Goal: Information Seeking & Learning: Learn about a topic

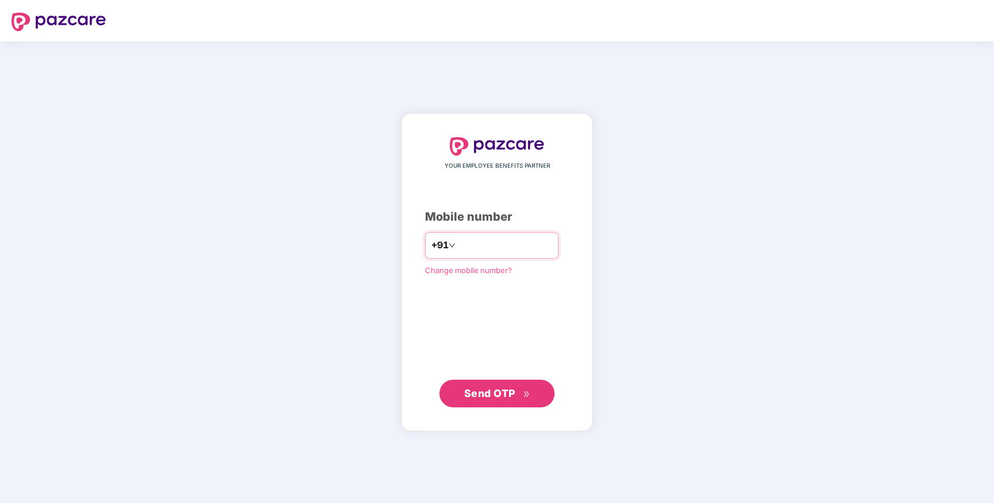
click at [502, 242] on input "number" at bounding box center [505, 245] width 94 height 18
type input "**********"
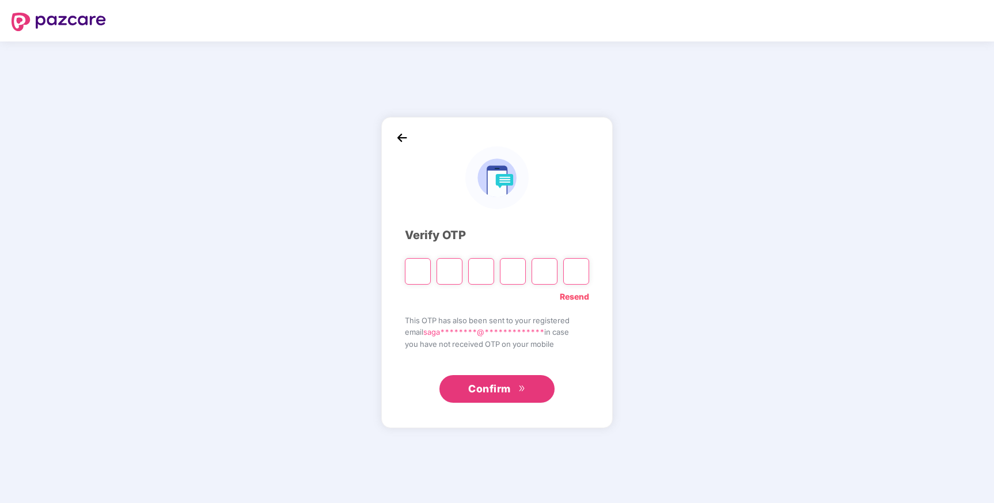
type input "*"
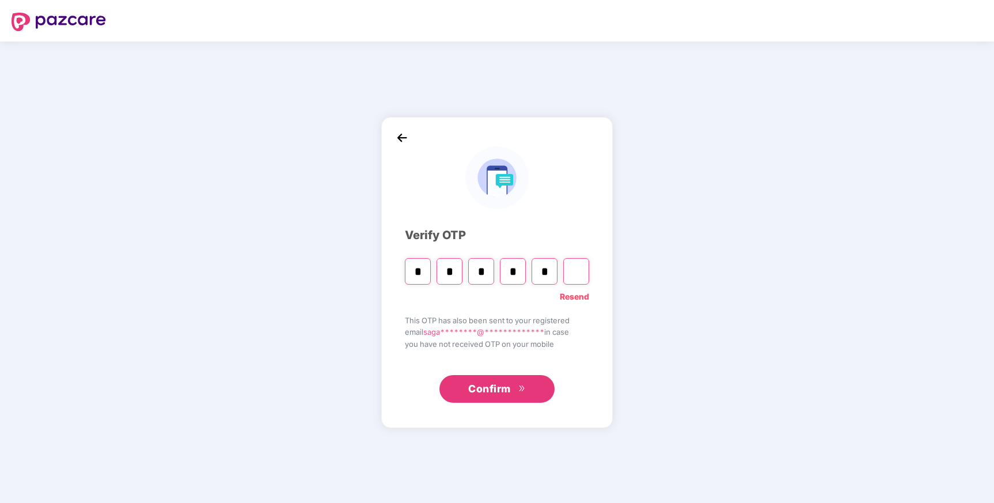
type input "*"
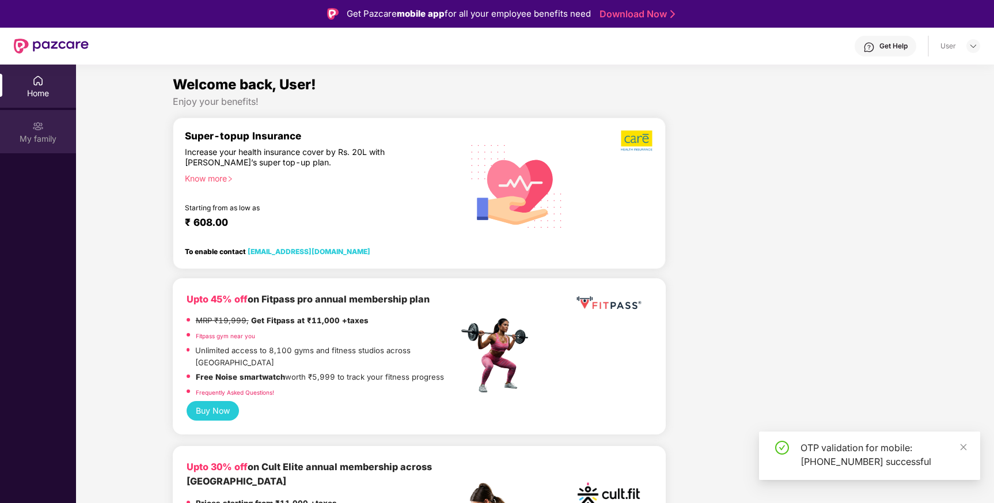
click at [52, 134] on div "My family" at bounding box center [38, 139] width 76 height 12
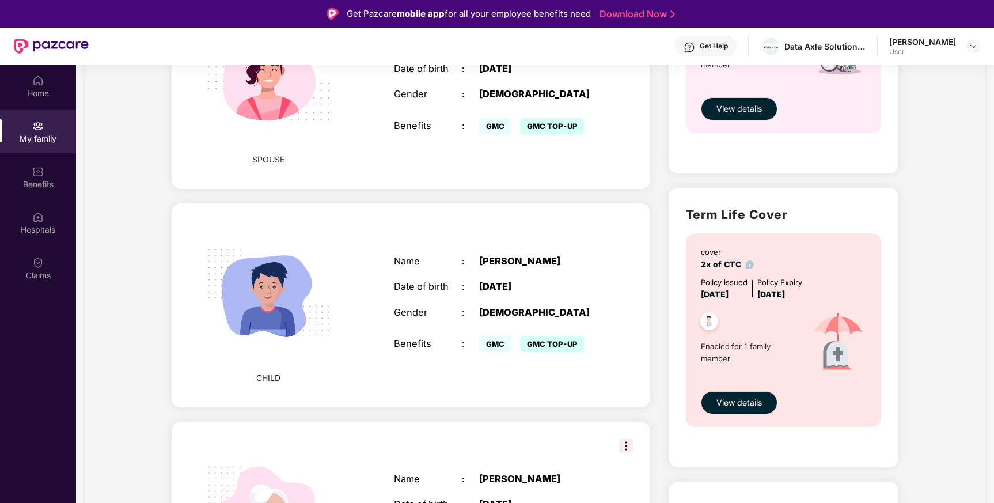
scroll to position [856, 0]
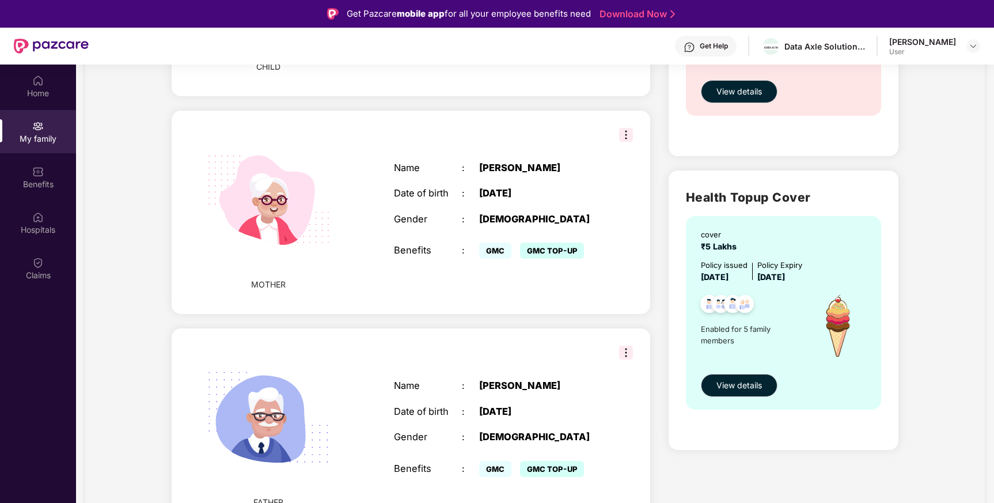
click at [291, 426] on img at bounding box center [269, 418] width 156 height 156
click at [535, 461] on span "GMC TOP-UP" at bounding box center [552, 469] width 64 height 16
click at [627, 346] on img at bounding box center [626, 353] width 14 height 14
click at [564, 331] on div "FATHER Name : [PERSON_NAME] Date of birth : [DEMOGRAPHIC_DATA] Gender : [DEMOGR…" at bounding box center [411, 429] width 478 height 203
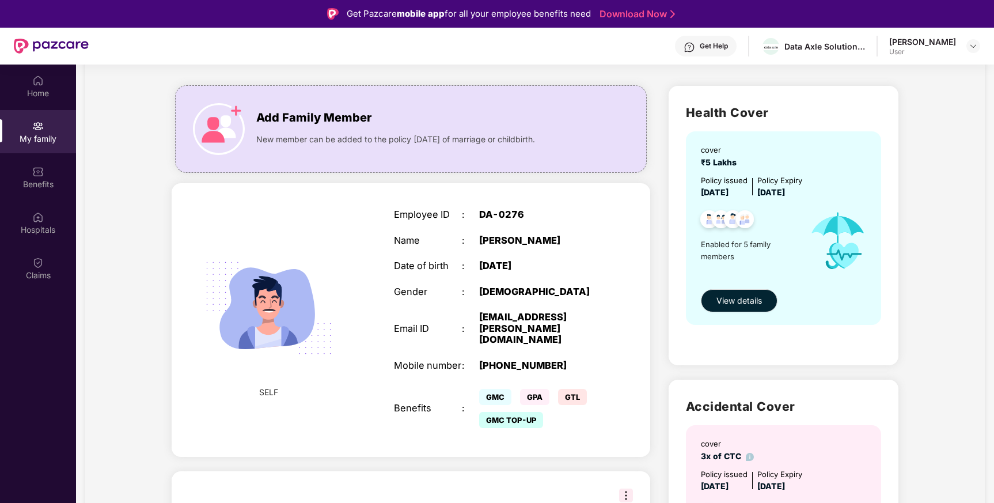
scroll to position [0, 0]
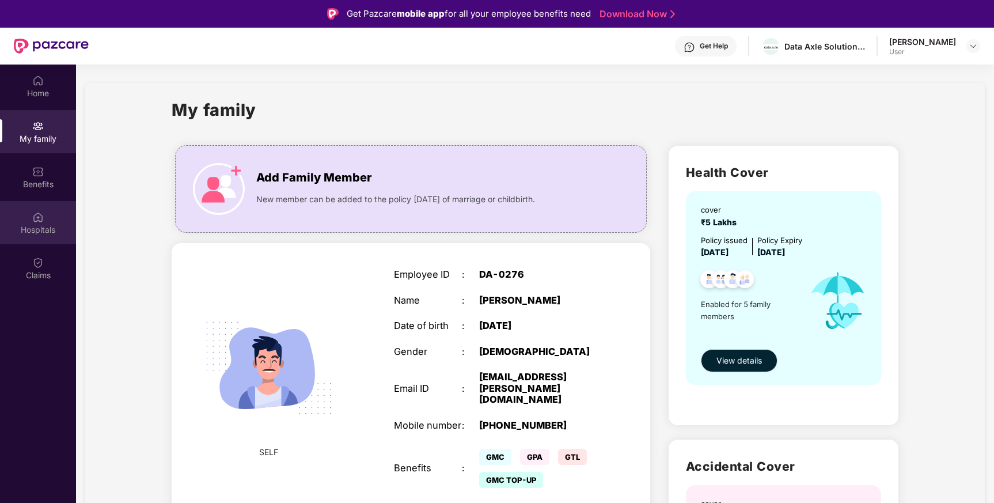
click at [39, 221] on img at bounding box center [38, 217] width 12 height 12
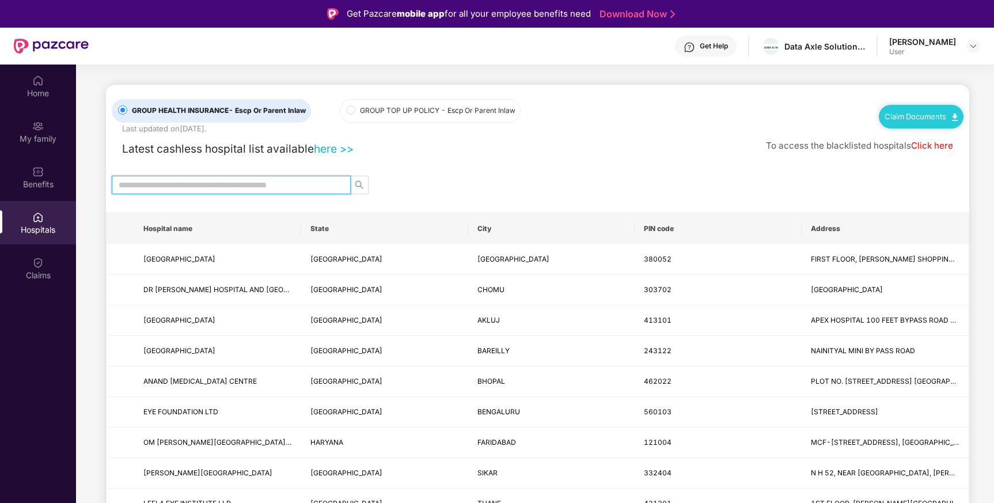
click at [149, 181] on input "text" at bounding box center [227, 185] width 216 height 13
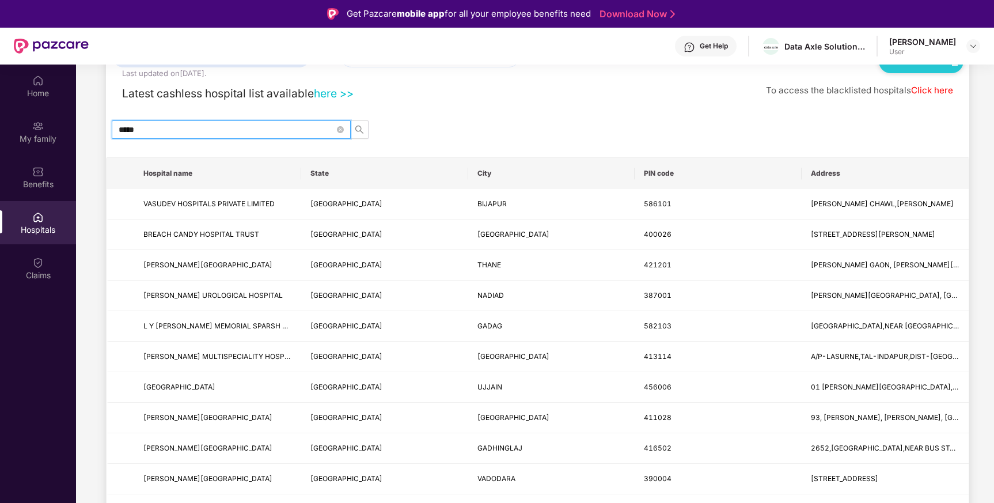
scroll to position [116, 0]
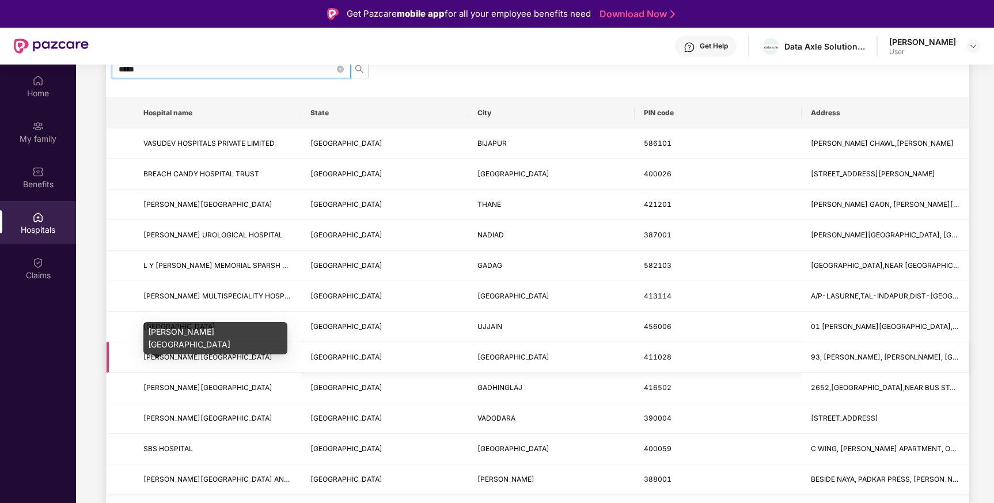
type input "*****"
click at [207, 359] on span "[PERSON_NAME][GEOGRAPHIC_DATA]" at bounding box center [207, 357] width 129 height 9
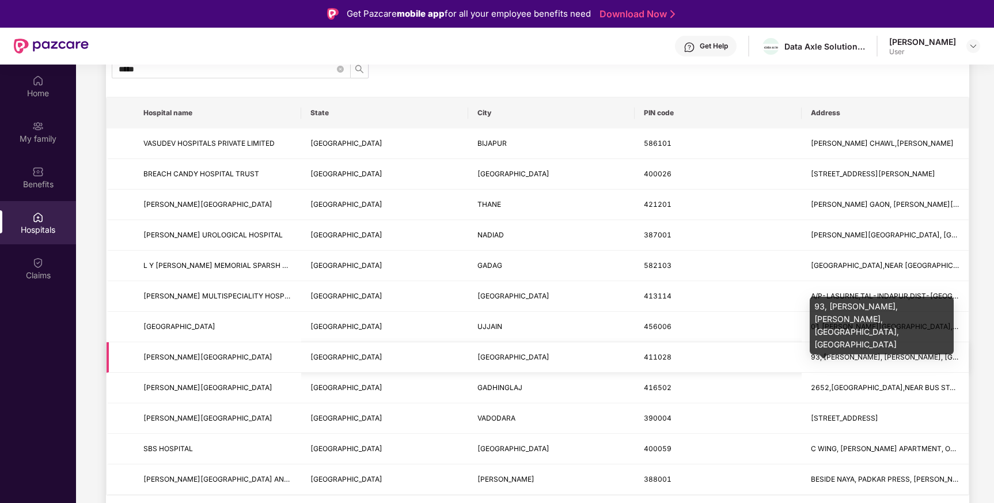
click at [869, 355] on span "93, [PERSON_NAME], [PERSON_NAME], [GEOGRAPHIC_DATA], [GEOGRAPHIC_DATA]" at bounding box center [951, 357] width 281 height 9
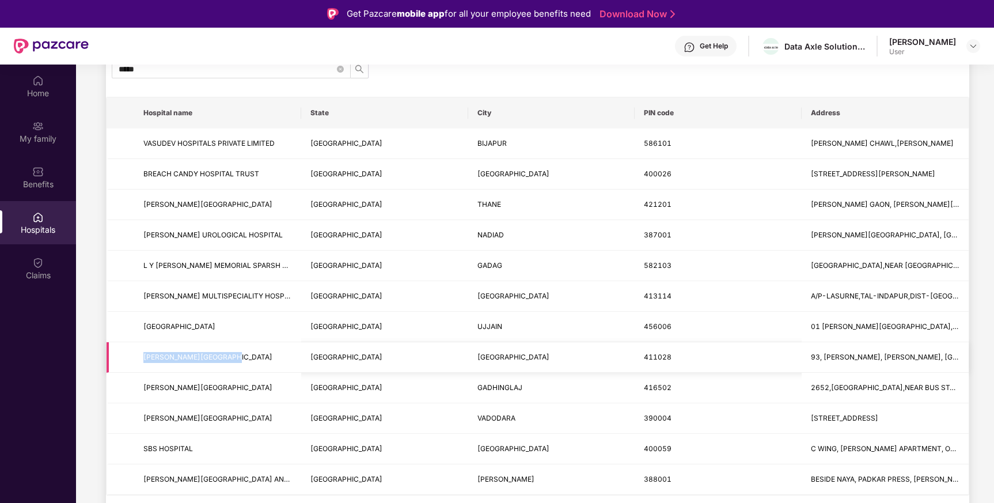
drag, startPoint x: 143, startPoint y: 359, endPoint x: 233, endPoint y: 359, distance: 90.4
click at [233, 359] on span "[PERSON_NAME][GEOGRAPHIC_DATA]" at bounding box center [217, 357] width 149 height 11
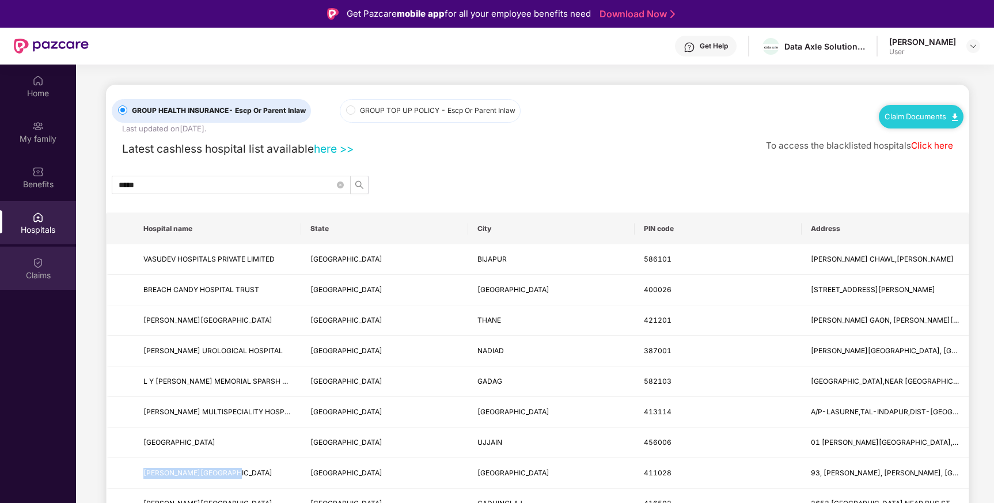
click at [32, 257] on img at bounding box center [38, 263] width 12 height 12
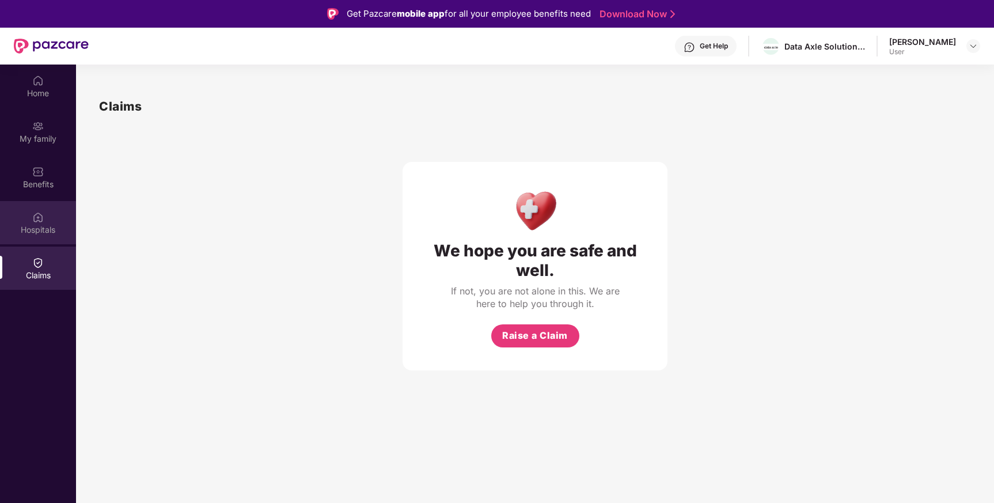
click at [34, 219] on img at bounding box center [38, 217] width 12 height 12
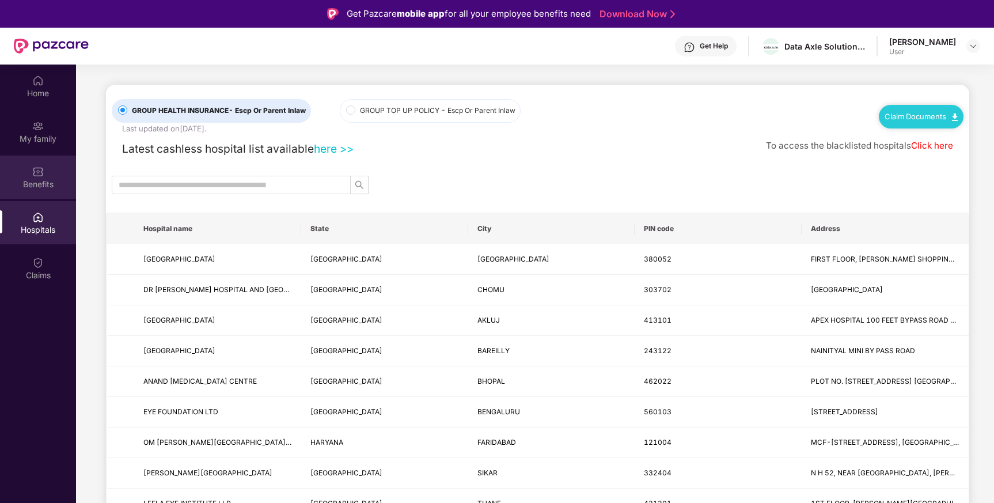
click at [37, 181] on div "Benefits" at bounding box center [38, 185] width 76 height 12
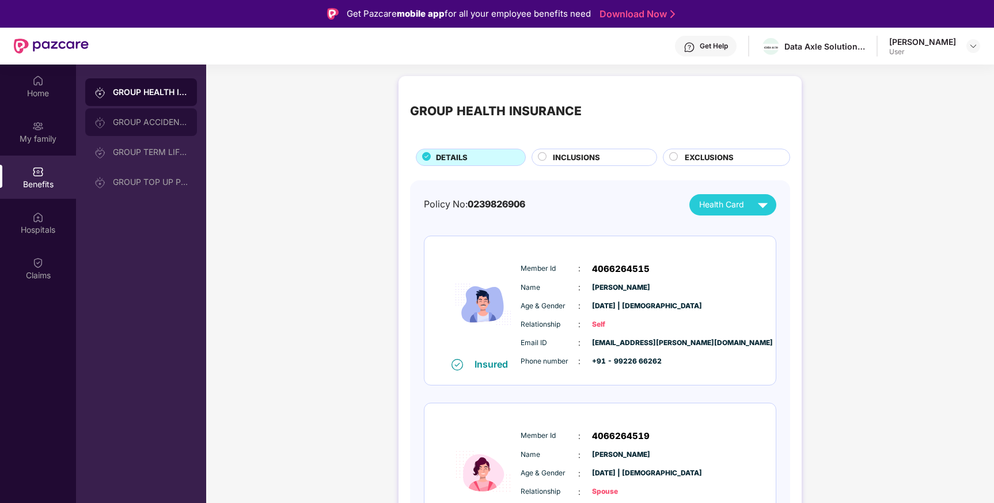
click at [160, 124] on div "GROUP ACCIDENTAL INSURANCE" at bounding box center [150, 122] width 75 height 9
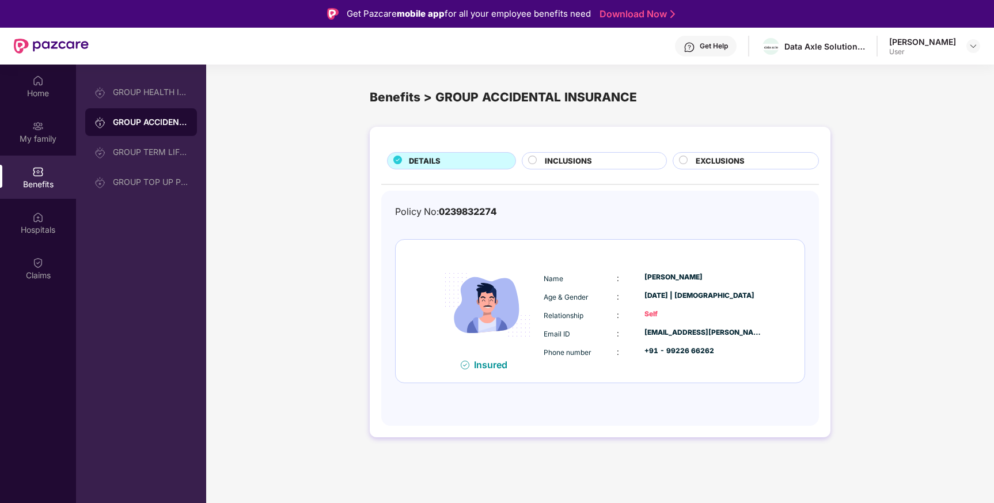
scroll to position [4, 0]
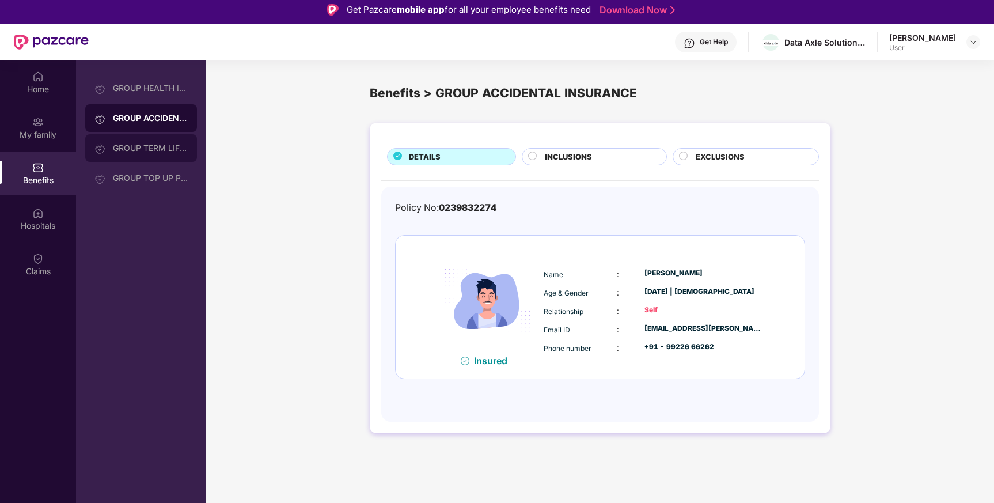
click at [149, 146] on div "GROUP TERM LIFE INSURANCE" at bounding box center [150, 147] width 75 height 9
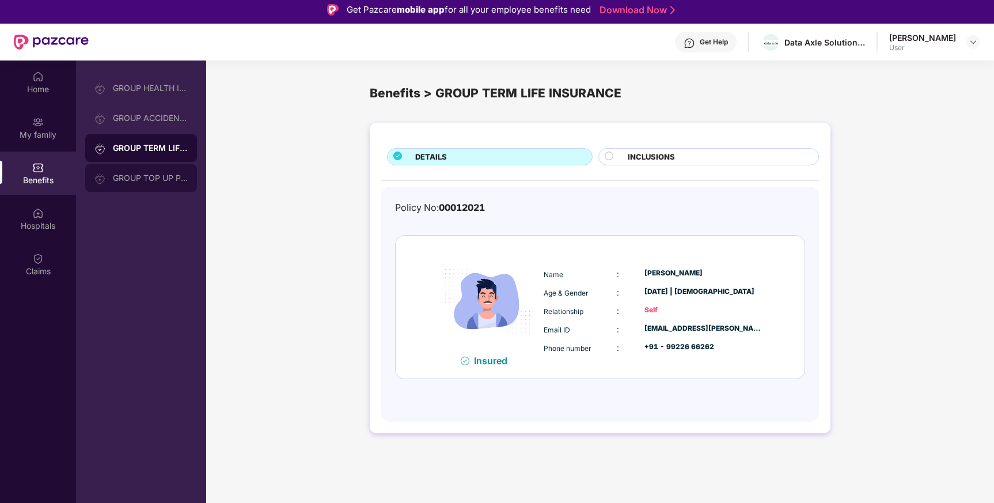
click at [139, 178] on div "GROUP TOP UP POLICY" at bounding box center [150, 177] width 75 height 9
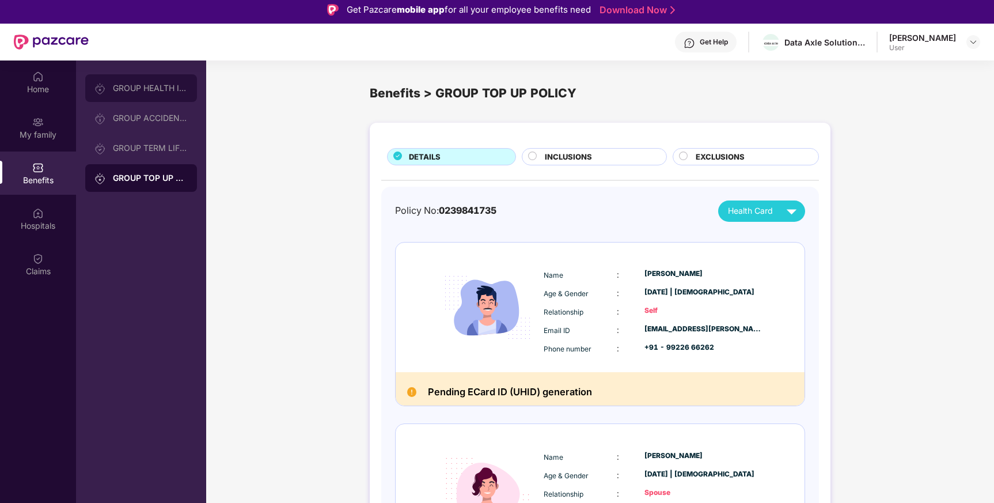
click at [154, 87] on div "GROUP HEALTH INSURANCE" at bounding box center [150, 88] width 75 height 9
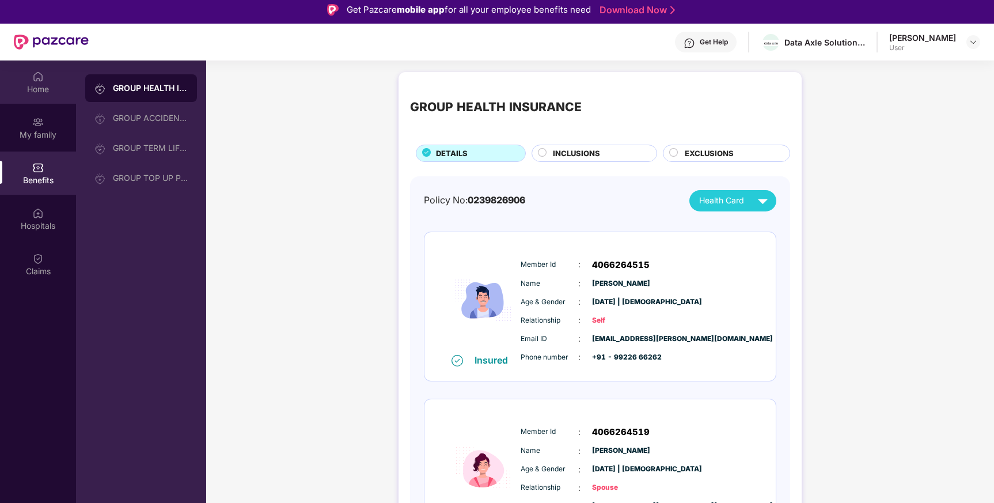
click at [43, 84] on div "Home" at bounding box center [38, 90] width 76 height 12
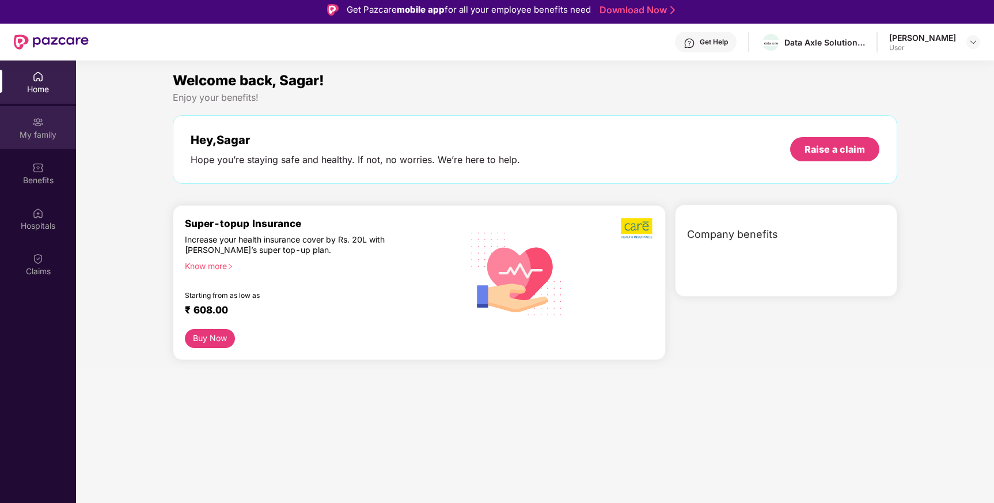
click at [47, 126] on div "My family" at bounding box center [38, 127] width 76 height 43
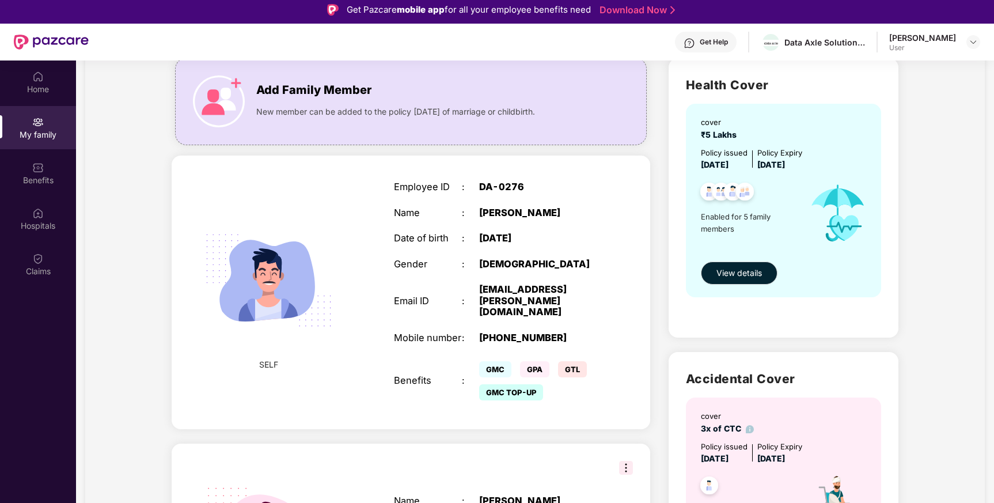
scroll to position [156, 0]
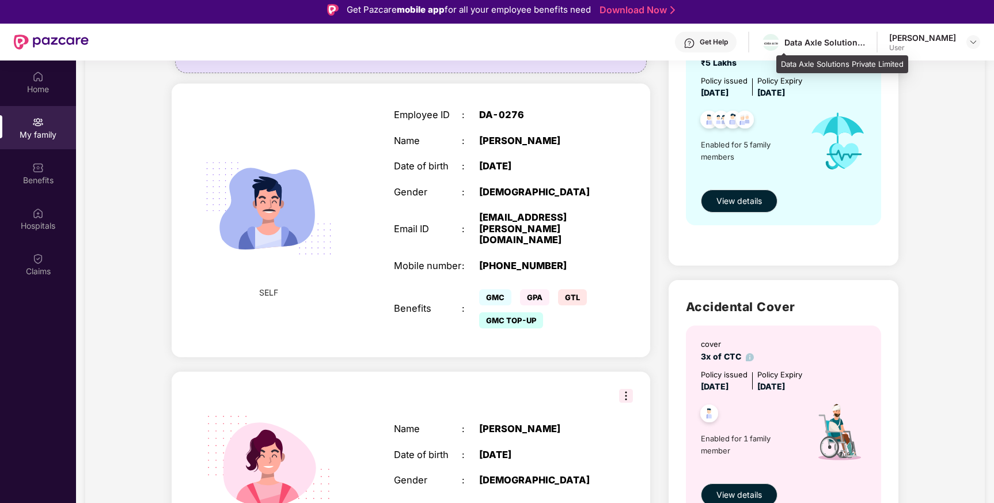
click at [844, 39] on div "Data Axle Solutions Private Limited" at bounding box center [824, 42] width 81 height 11
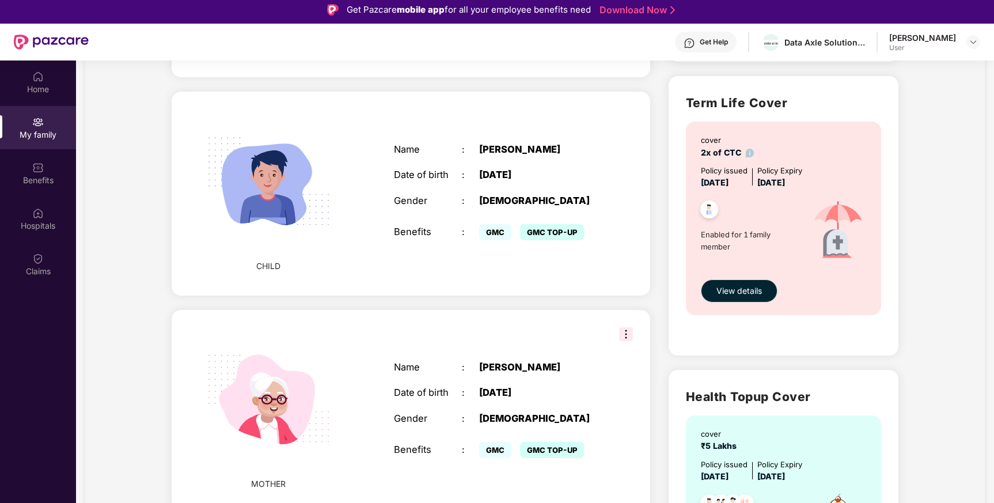
scroll to position [665, 0]
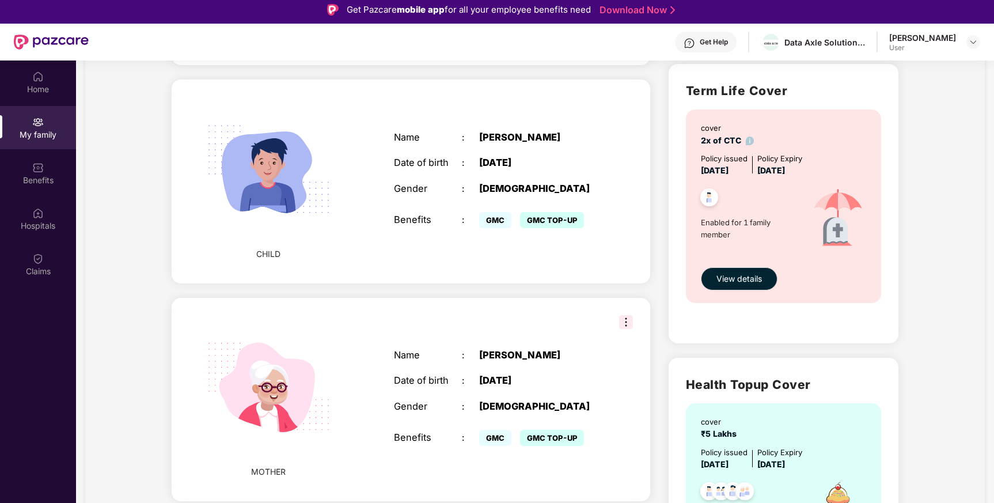
click at [623, 315] on img at bounding box center [626, 322] width 14 height 14
click at [629, 93] on div "CHILD Name : [PERSON_NAME] Date of birth : [DEMOGRAPHIC_DATA] Gender : [DEMOGRA…" at bounding box center [411, 180] width 478 height 203
click at [651, 175] on div "Add Family Member New member can be added to the policy [DATE] of marriage or c…" at bounding box center [410, 100] width 496 height 1266
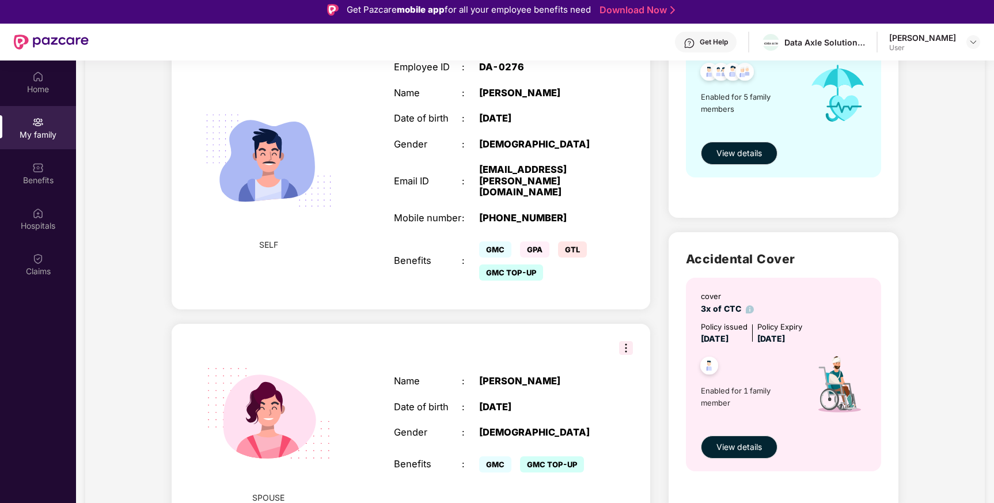
scroll to position [230, 0]
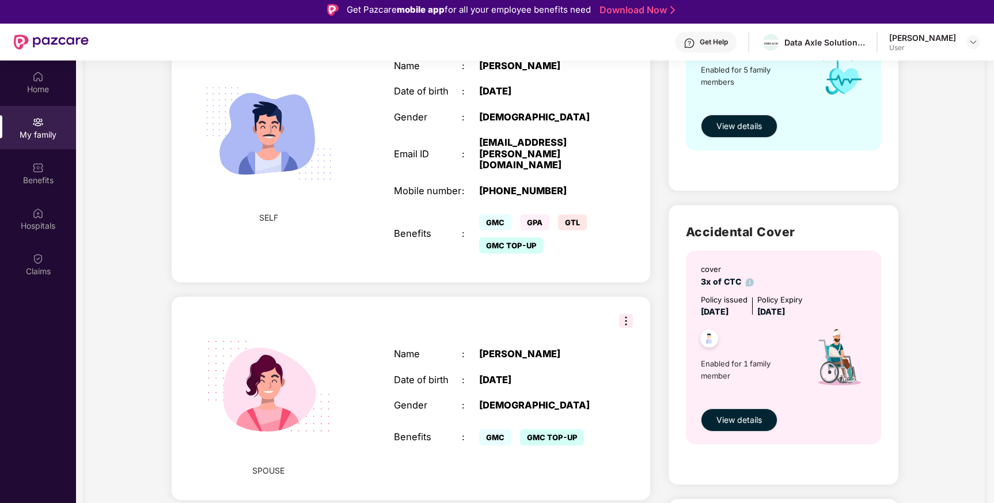
click at [265, 466] on div "SPOUSE" at bounding box center [269, 398] width 114 height 180
click at [545, 429] on span "GMC TOP-UP" at bounding box center [552, 437] width 64 height 16
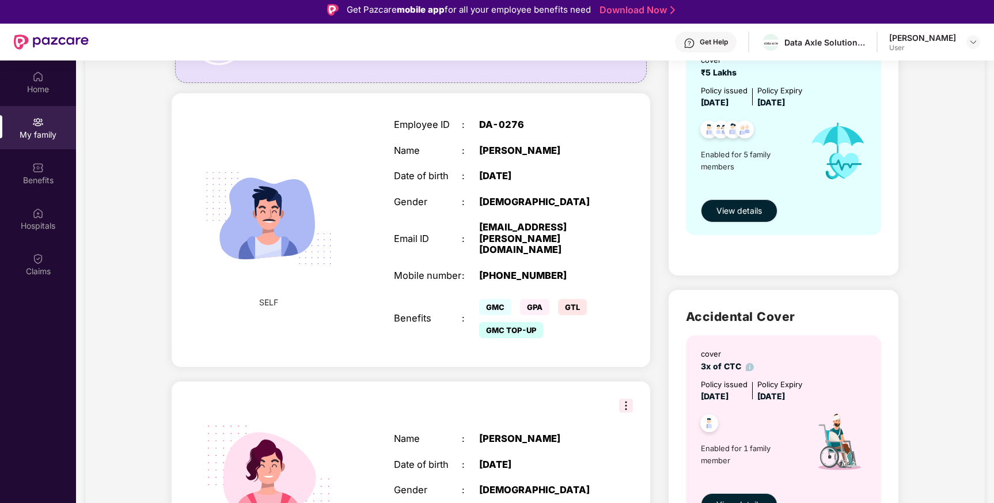
scroll to position [0, 0]
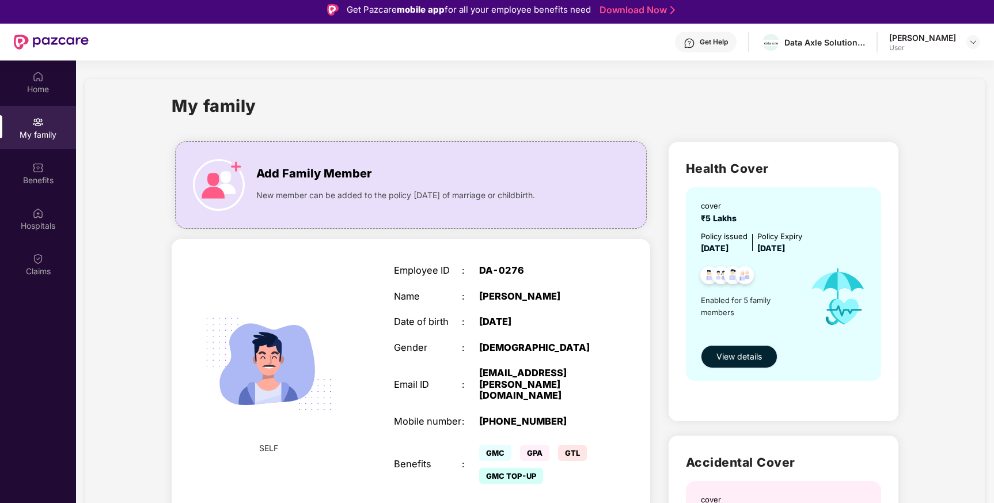
click at [724, 355] on span "View details" at bounding box center [740, 356] width 46 height 13
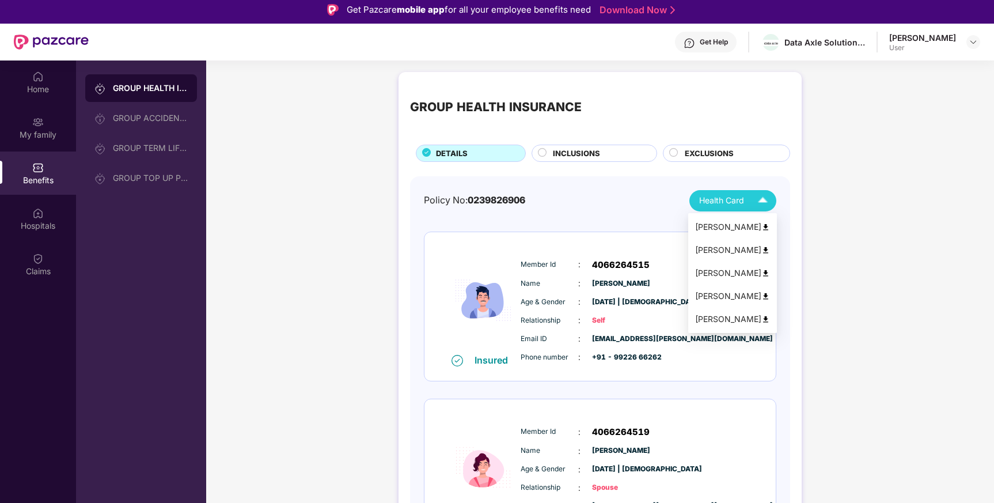
click at [763, 198] on img at bounding box center [763, 201] width 20 height 20
click at [727, 221] on div "[PERSON_NAME]" at bounding box center [732, 227] width 75 height 13
click at [762, 202] on img at bounding box center [763, 201] width 20 height 20
click at [738, 253] on div "[PERSON_NAME]" at bounding box center [732, 250] width 75 height 13
click at [764, 249] on img at bounding box center [765, 250] width 9 height 9
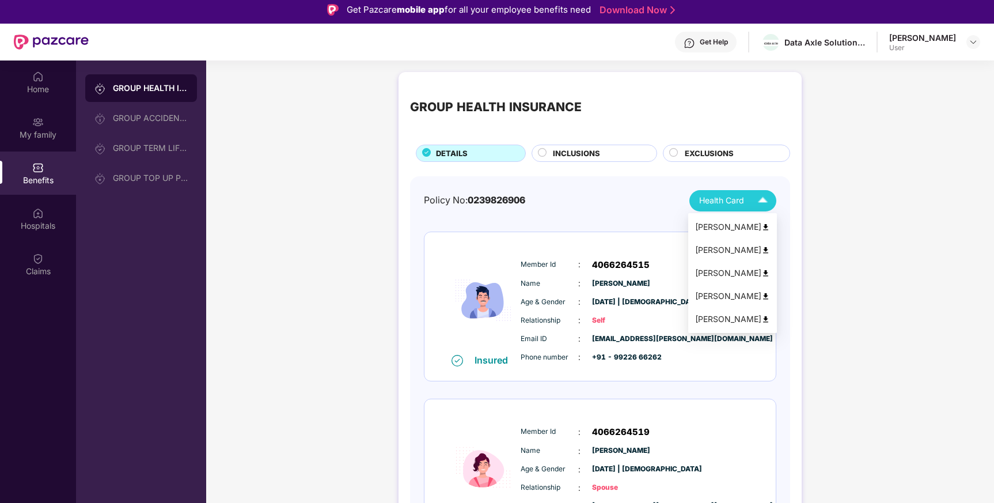
click at [763, 319] on img at bounding box center [765, 319] width 9 height 9
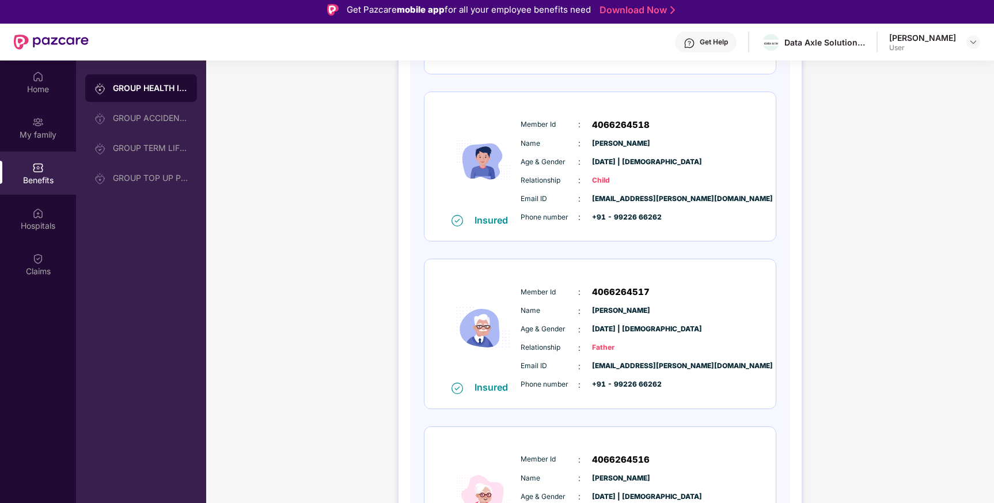
scroll to position [559, 0]
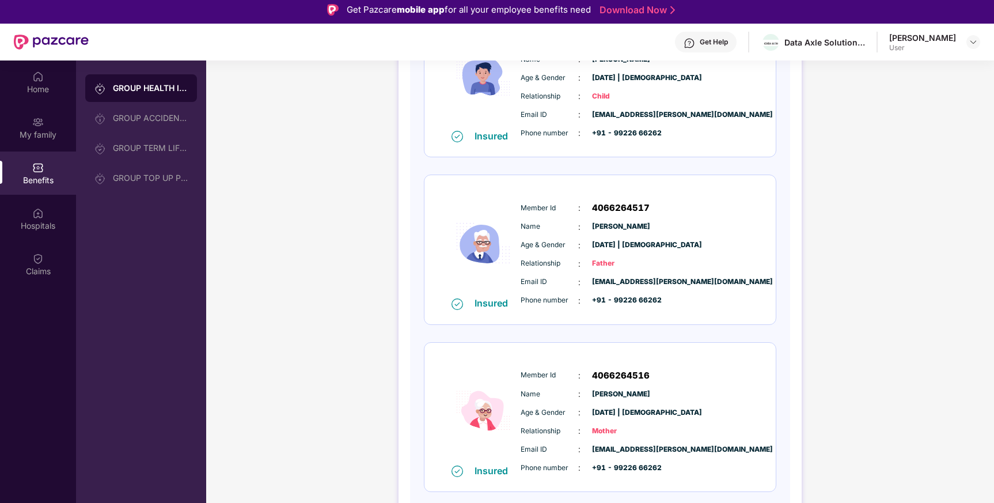
drag, startPoint x: 592, startPoint y: 394, endPoint x: 655, endPoint y: 395, distance: 63.4
click at [655, 395] on div "Name : [PERSON_NAME]" at bounding box center [635, 394] width 229 height 13
copy span "[PERSON_NAME]"
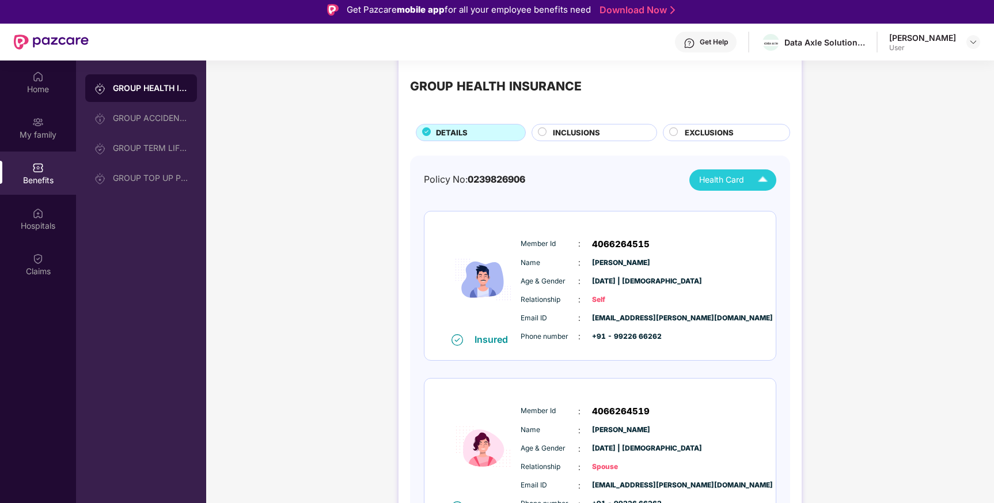
scroll to position [0, 0]
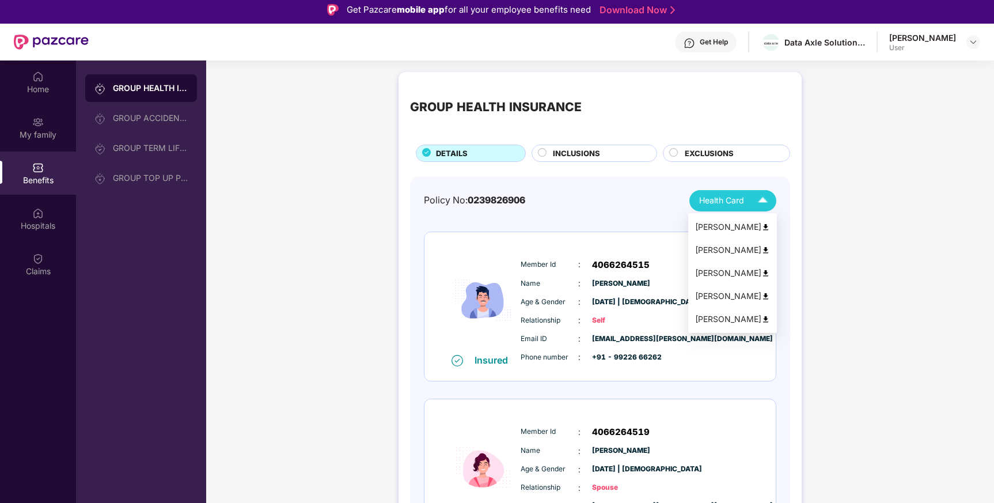
click at [761, 320] on img at bounding box center [765, 319] width 9 height 9
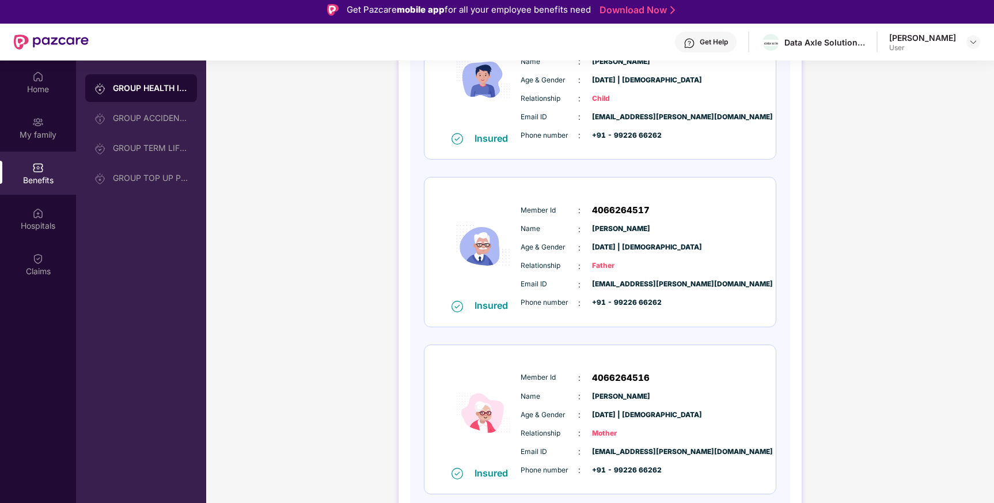
scroll to position [559, 0]
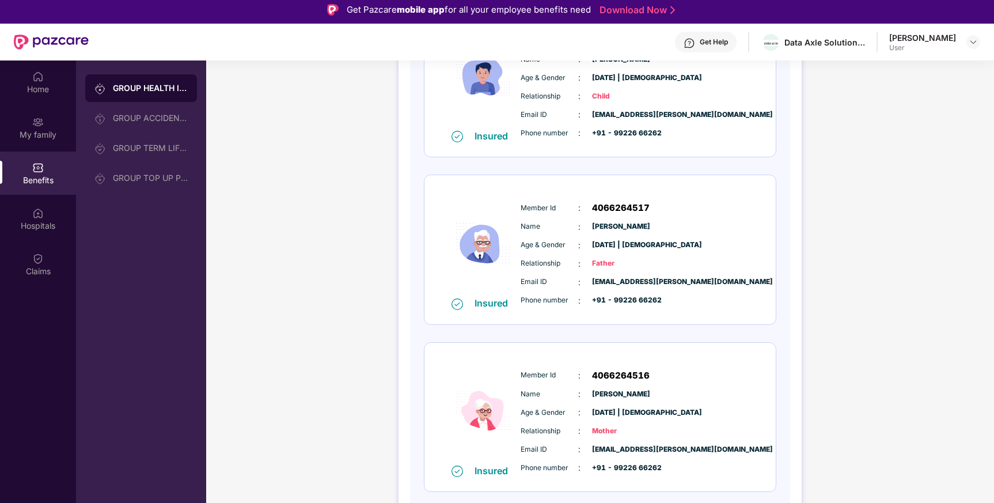
click at [753, 213] on div "Insured Member Id : 4066264517 Name : [PERSON_NAME] Age & Gender : [DATE] | [DE…" at bounding box center [599, 249] width 351 height 149
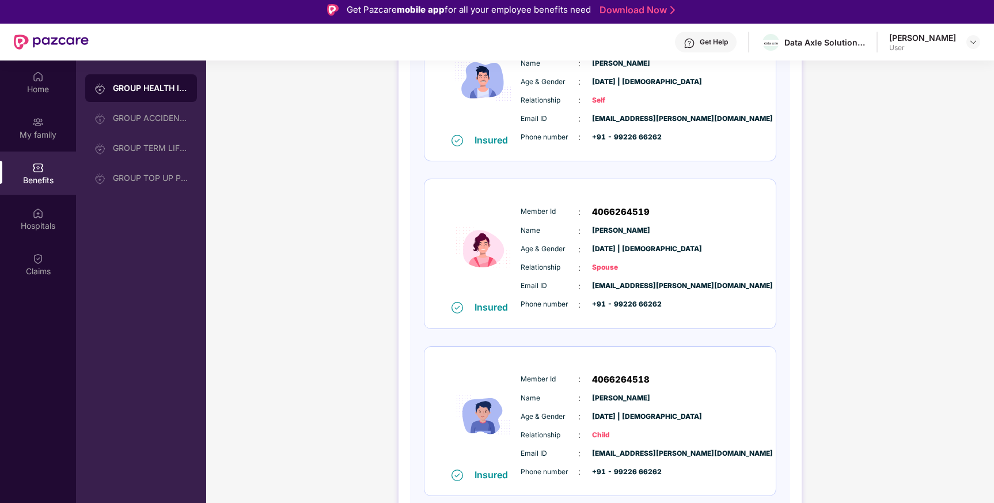
scroll to position [0, 0]
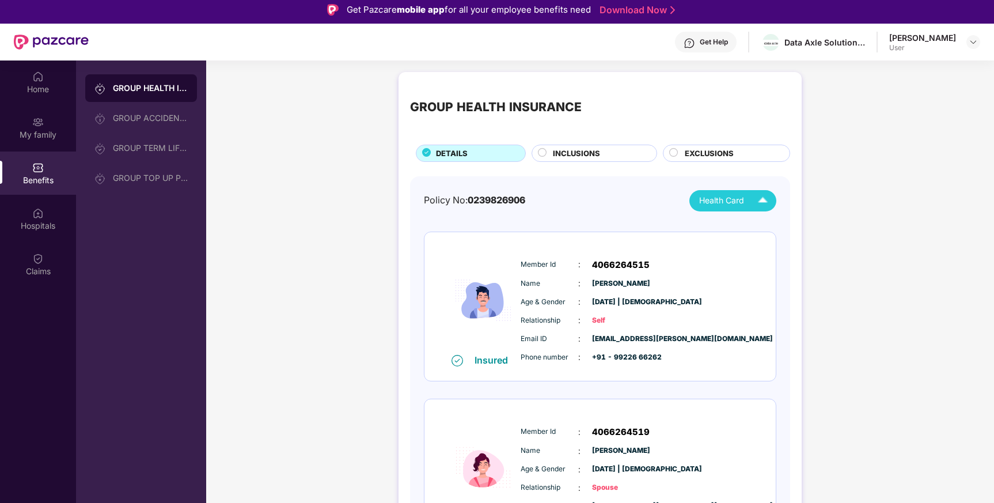
click at [765, 198] on img at bounding box center [763, 201] width 20 height 20
click at [765, 294] on img at bounding box center [765, 296] width 9 height 9
click at [763, 274] on img at bounding box center [765, 273] width 9 height 9
click at [765, 201] on img at bounding box center [763, 201] width 20 height 20
click at [764, 251] on img at bounding box center [765, 250] width 9 height 9
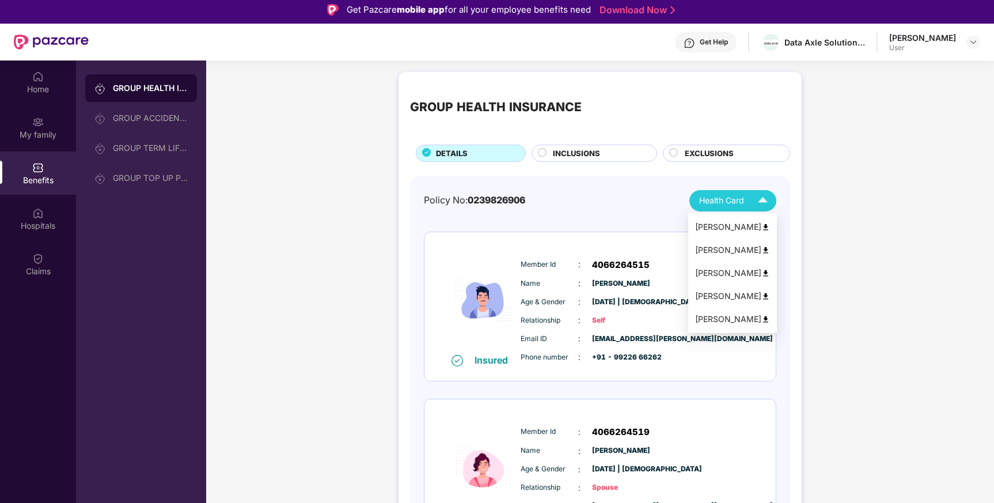
click at [763, 229] on img at bounding box center [765, 227] width 9 height 9
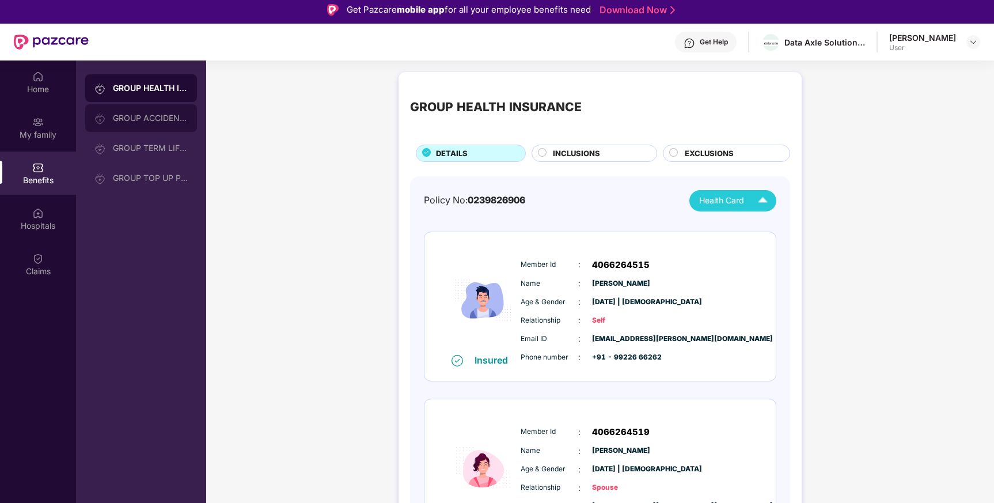
click at [172, 121] on div "GROUP ACCIDENTAL INSURANCE" at bounding box center [150, 117] width 75 height 9
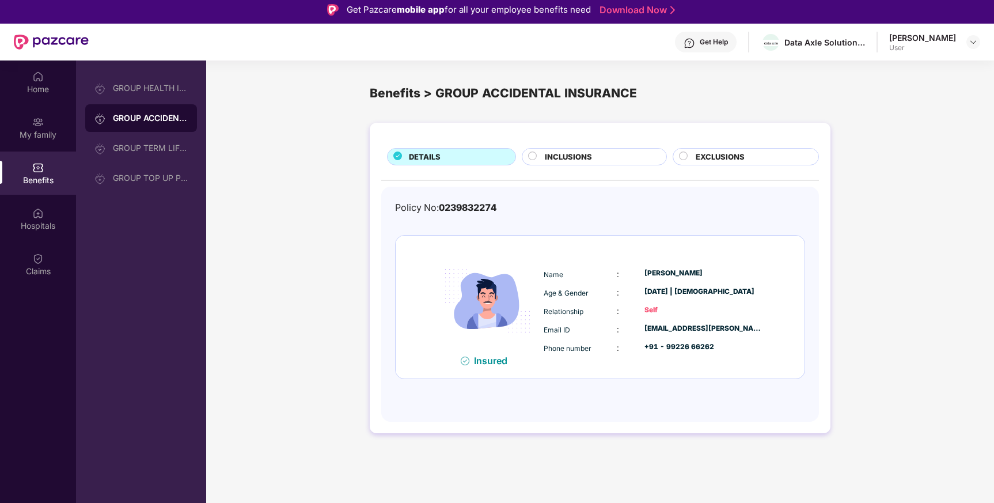
click at [636, 158] on div "INCLUSIONS" at bounding box center [599, 158] width 121 height 14
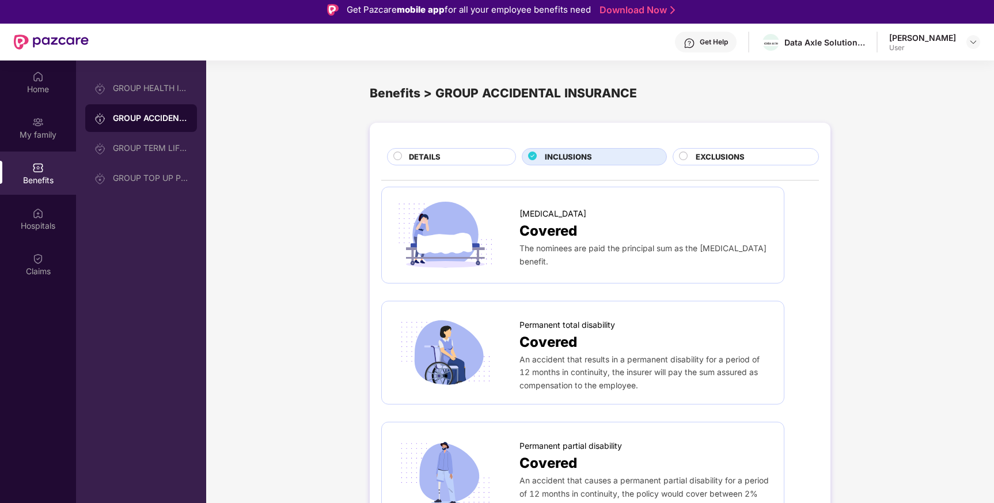
click at [699, 161] on span "EXCLUSIONS" at bounding box center [720, 157] width 49 height 12
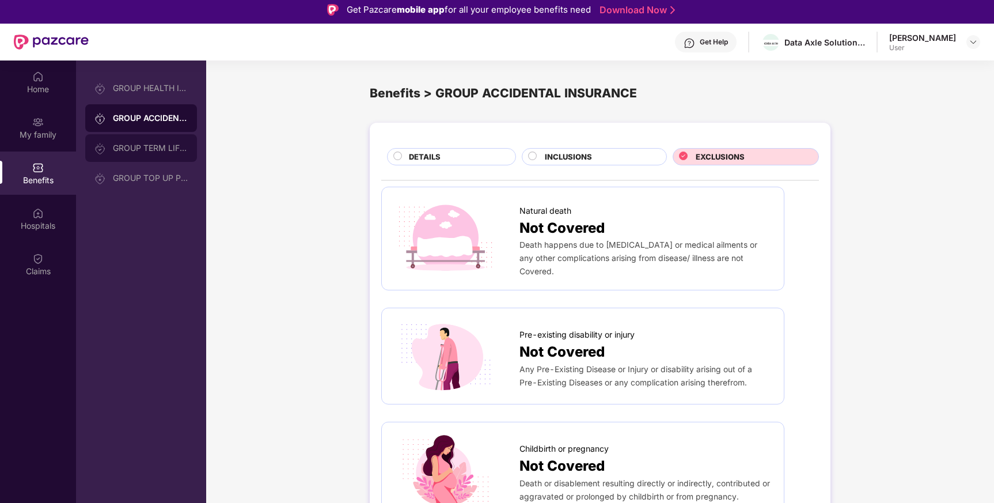
click at [171, 151] on div "GROUP TERM LIFE INSURANCE" at bounding box center [150, 147] width 75 height 9
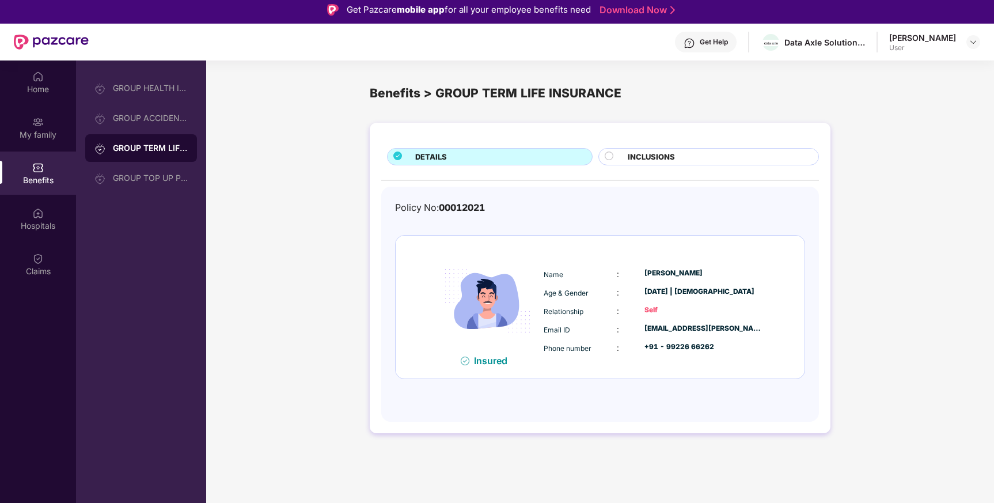
click at [660, 157] on span "INCLUSIONS" at bounding box center [651, 157] width 47 height 12
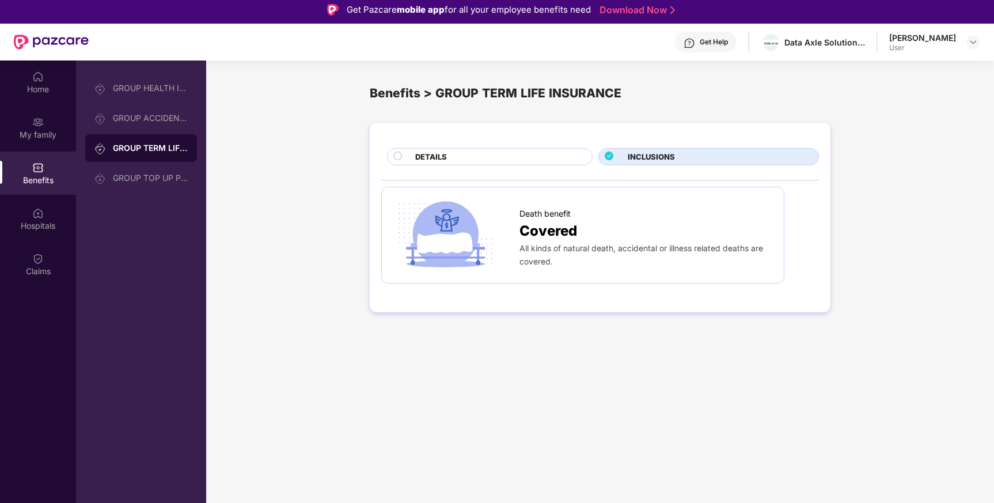
click at [566, 153] on div "DETAILS" at bounding box center [498, 158] width 177 height 14
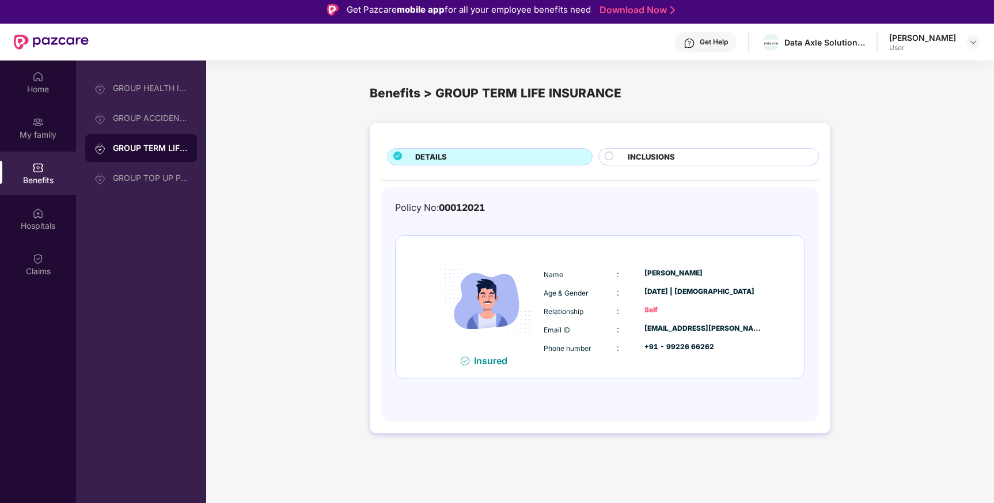
click at [795, 281] on div "Insured Name : [PERSON_NAME] Age & Gender : [DATE] | [DEMOGRAPHIC_DATA] Relatio…" at bounding box center [600, 307] width 409 height 143
click at [150, 181] on div "GROUP TOP UP POLICY" at bounding box center [150, 177] width 75 height 9
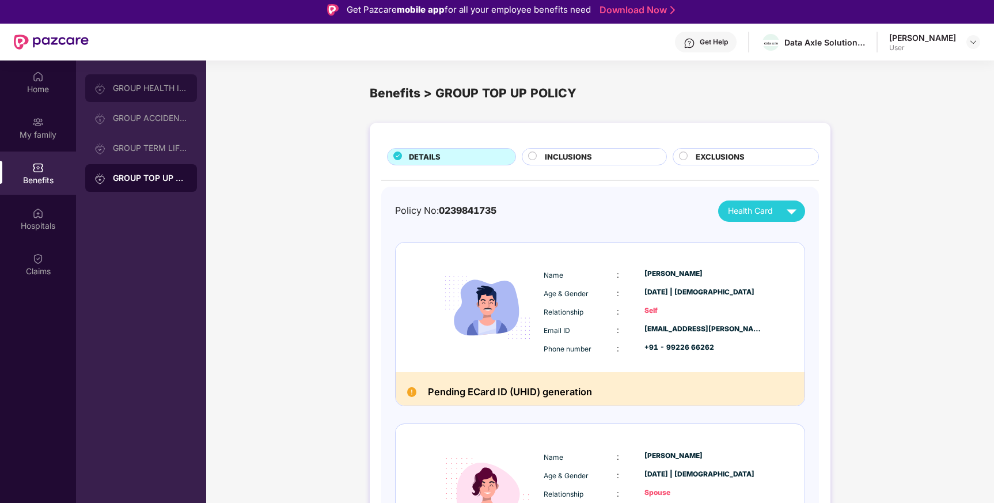
click at [151, 82] on div "GROUP HEALTH INSURANCE" at bounding box center [141, 88] width 112 height 28
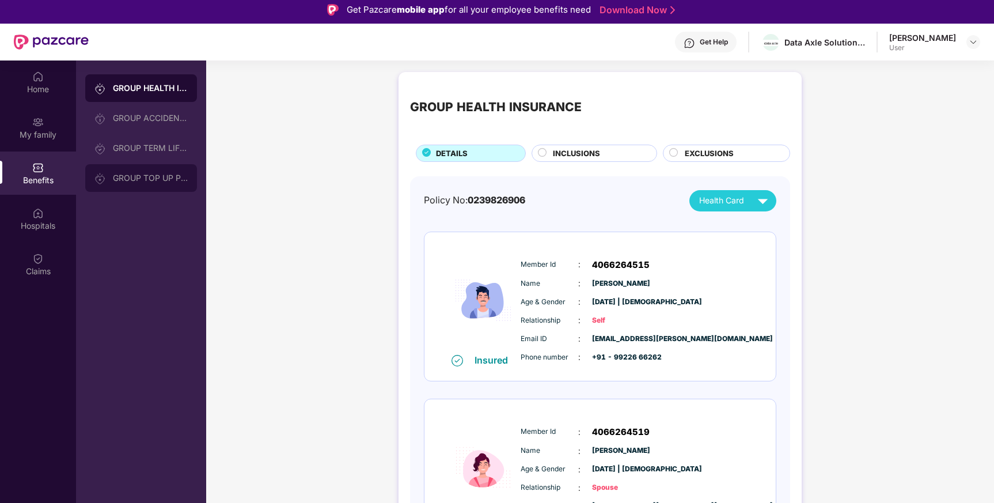
click at [162, 175] on div "GROUP TOP UP POLICY" at bounding box center [150, 177] width 75 height 9
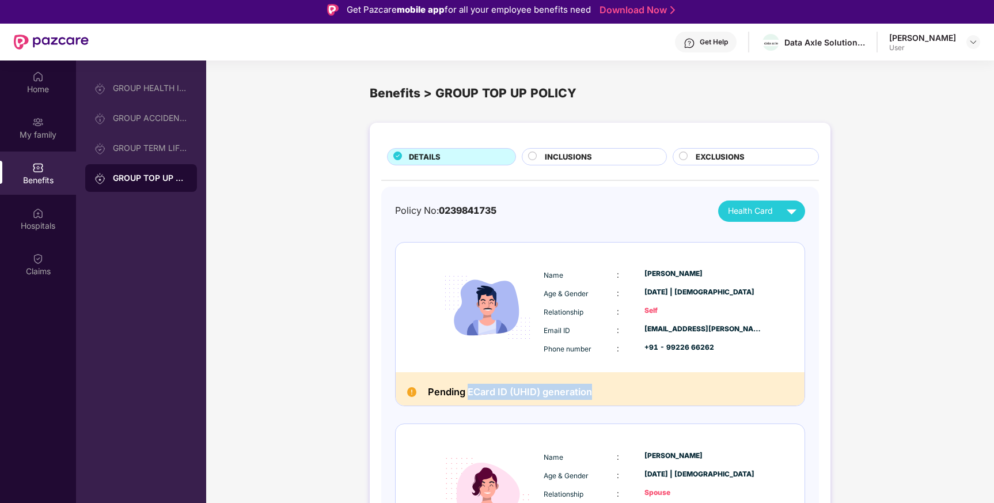
drag, startPoint x: 467, startPoint y: 389, endPoint x: 629, endPoint y: 397, distance: 162.6
click at [629, 397] on div "Pending ECard ID (UHID) generation" at bounding box center [600, 388] width 409 height 33
copy h2 "ECard ID (UHID) generation"
click at [575, 349] on span "Phone number" at bounding box center [568, 348] width 48 height 9
click at [521, 391] on h2 "Pending ECard ID (UHID) generation" at bounding box center [510, 392] width 164 height 16
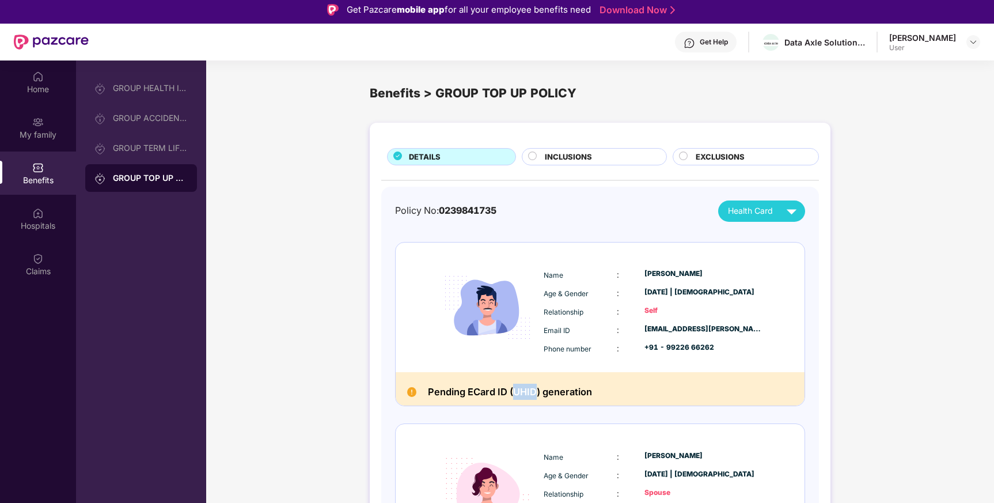
click at [521, 391] on h2 "Pending ECard ID (UHID) generation" at bounding box center [510, 392] width 164 height 16
copy h2 "UHID"
click at [611, 153] on div "INCLUSIONS" at bounding box center [599, 158] width 121 height 14
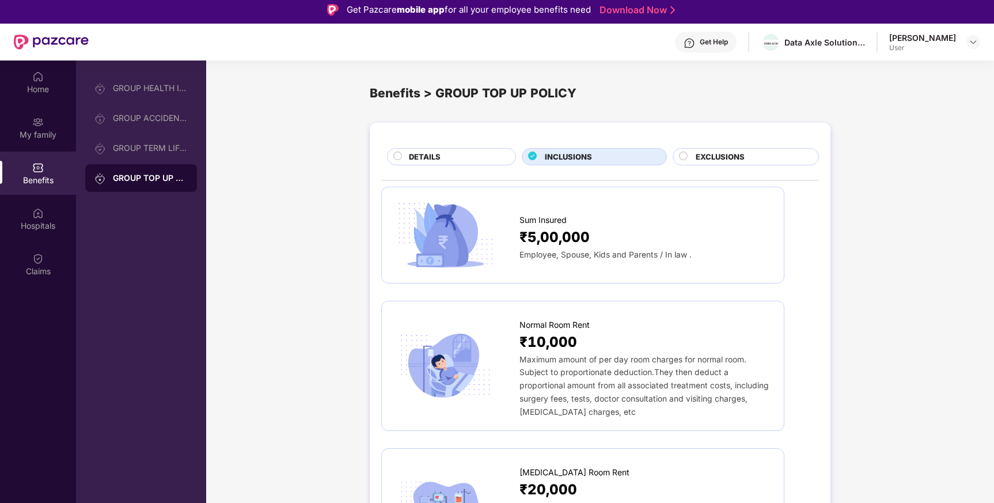
click at [702, 161] on span "EXCLUSIONS" at bounding box center [720, 157] width 49 height 12
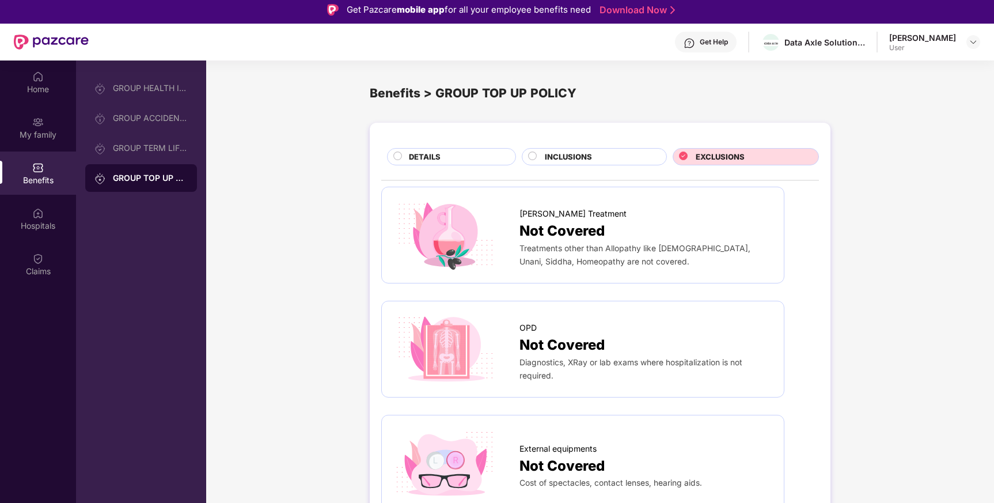
click at [461, 161] on div "DETAILS" at bounding box center [456, 158] width 107 height 14
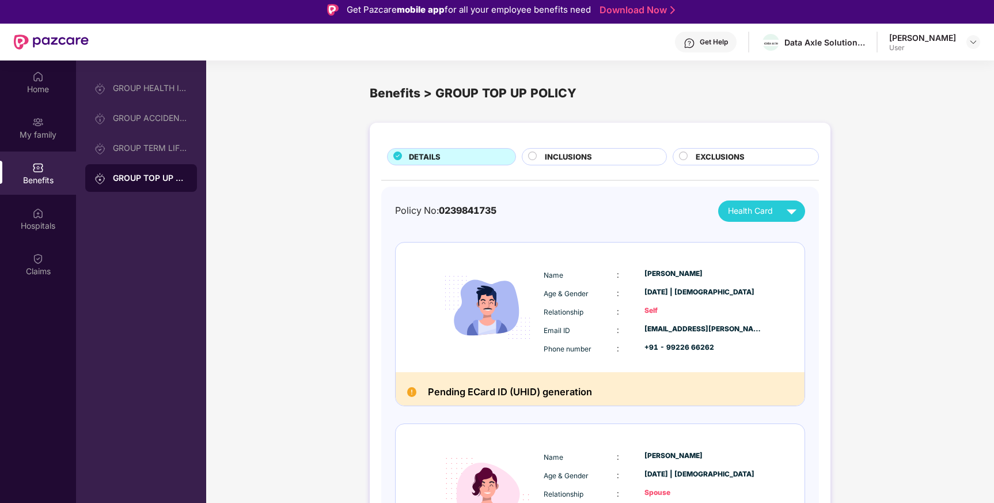
click at [522, 392] on h2 "Pending ECard ID (UHID) generation" at bounding box center [510, 392] width 164 height 16
copy h2 "UHID"
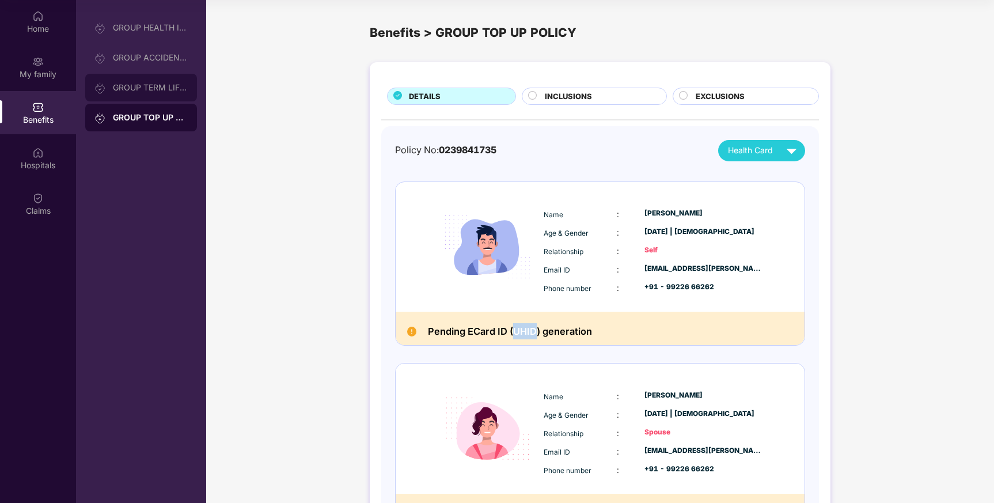
copy h2 "UHID"
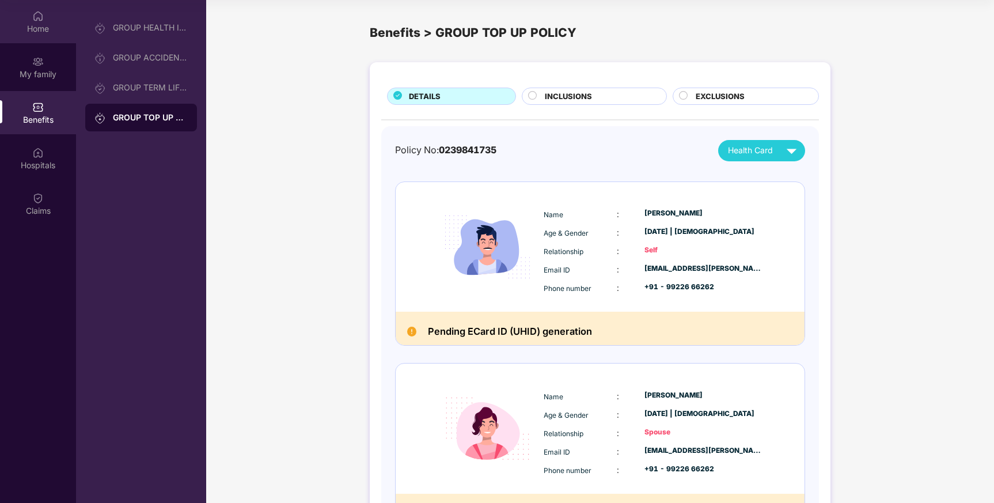
click at [44, 21] on div "Home" at bounding box center [38, 21] width 76 height 43
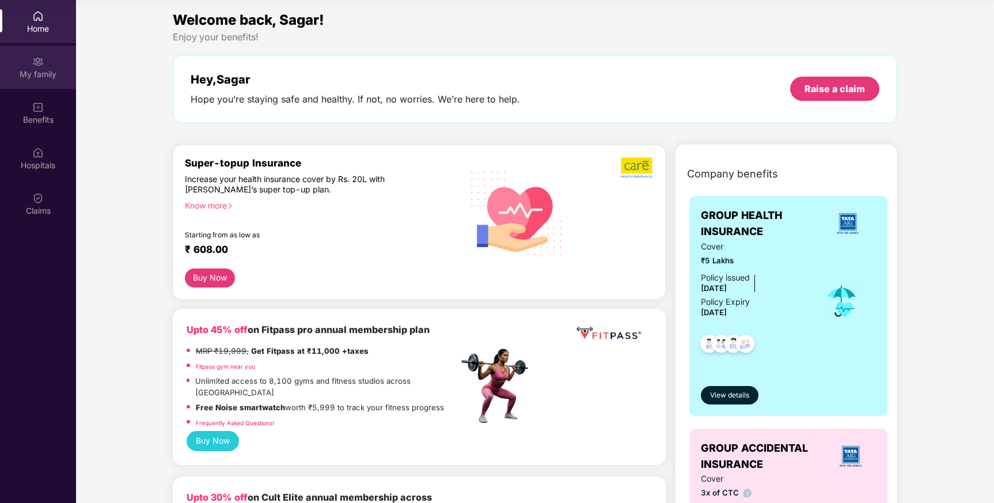
click at [43, 69] on div "My family" at bounding box center [38, 75] width 76 height 12
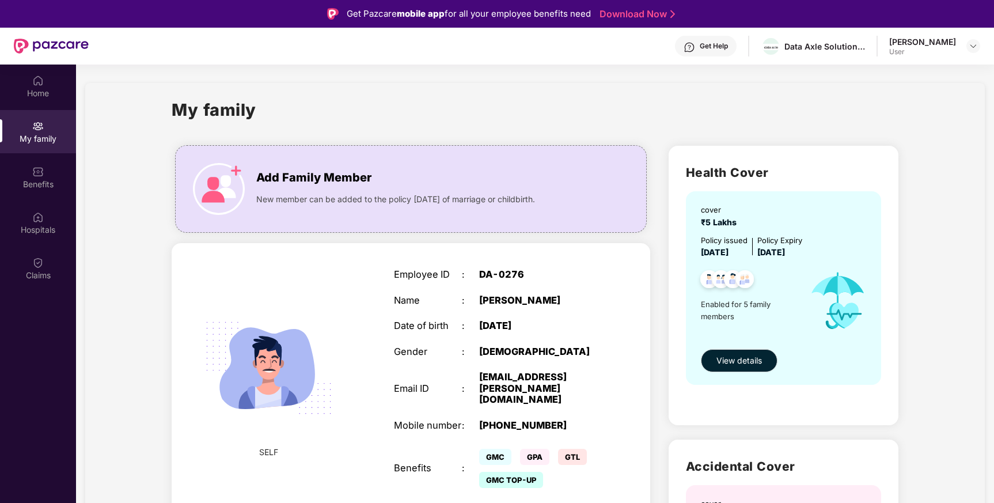
click at [44, 244] on div "Home My family Benefits Hospitals Claims" at bounding box center [38, 179] width 76 height 228
click at [46, 223] on div "Hospitals" at bounding box center [38, 222] width 76 height 43
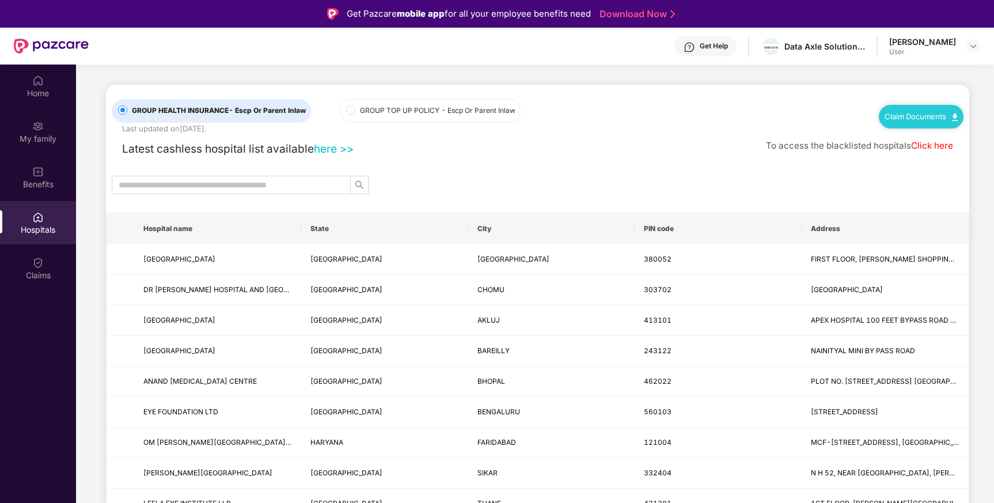
click at [338, 149] on link "here >>" at bounding box center [334, 149] width 40 height 14
click at [28, 95] on div "Home" at bounding box center [38, 94] width 76 height 12
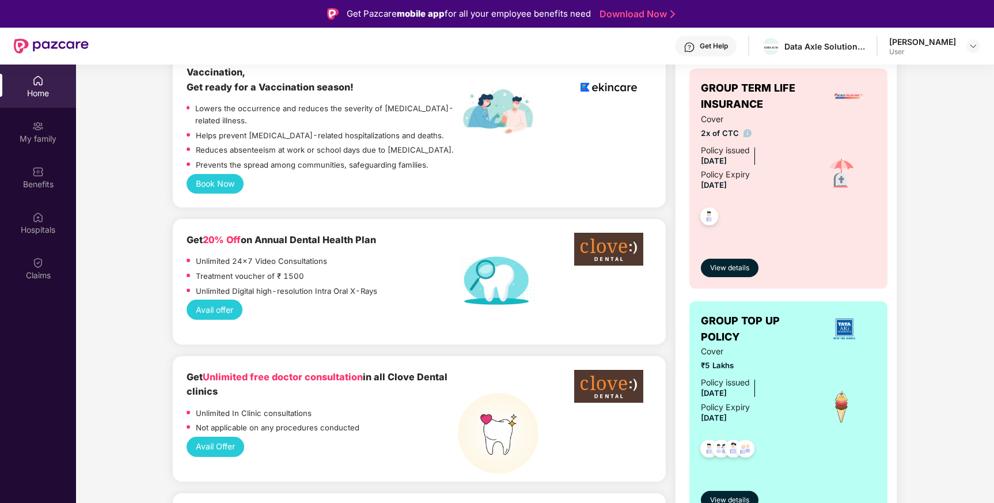
scroll to position [702, 0]
